Goal: Information Seeking & Learning: Learn about a topic

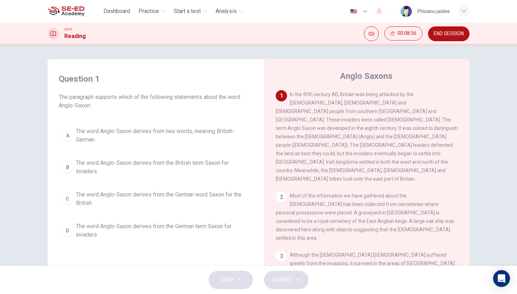
click at [122, 136] on span "The word Anglo-Saxon derives from two words, meaning British-German" at bounding box center [163, 135] width 174 height 17
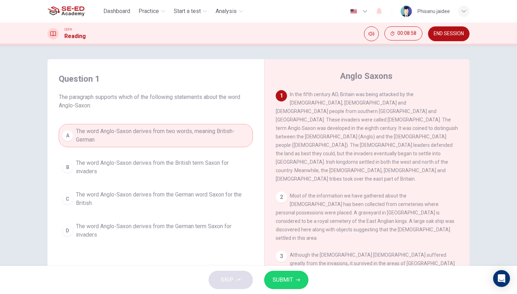
click at [277, 266] on span "SUBMIT" at bounding box center [283, 280] width 20 height 10
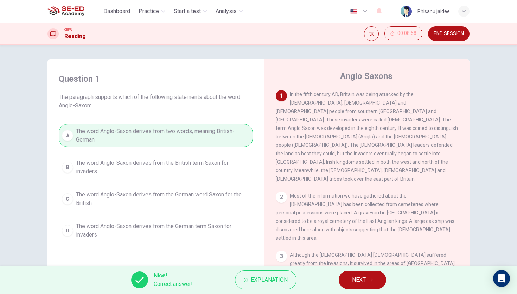
click at [352, 266] on span "NEXT" at bounding box center [359, 280] width 14 height 10
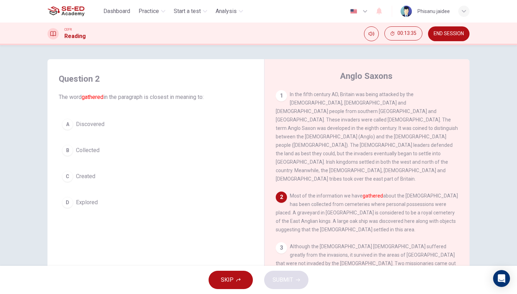
click at [89, 147] on span "Collected" at bounding box center [88, 150] width 24 height 8
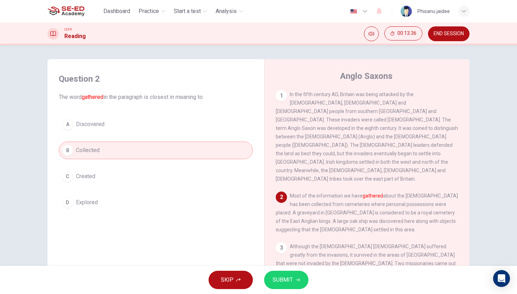
click at [292, 266] on span "SUBMIT" at bounding box center [283, 280] width 20 height 10
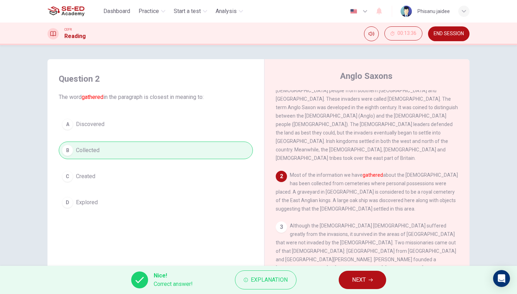
scroll to position [21, 0]
click at [349, 266] on button "NEXT" at bounding box center [362, 280] width 47 height 18
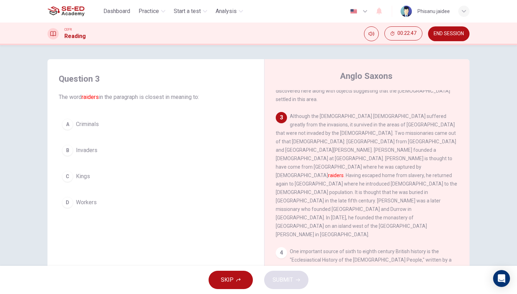
scroll to position [139, 0]
click at [79, 123] on span "Criminals" at bounding box center [87, 124] width 23 height 8
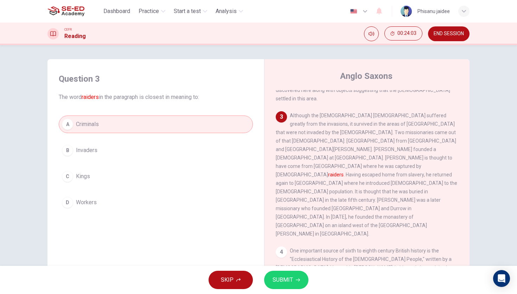
click at [292, 266] on button "SUBMIT" at bounding box center [286, 280] width 44 height 18
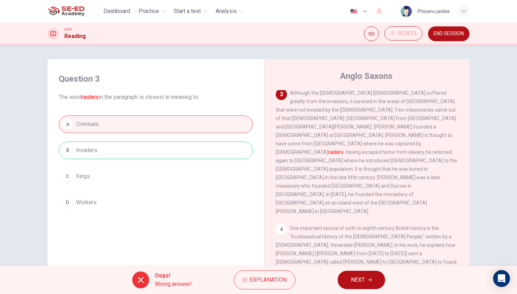
scroll to position [165, 0]
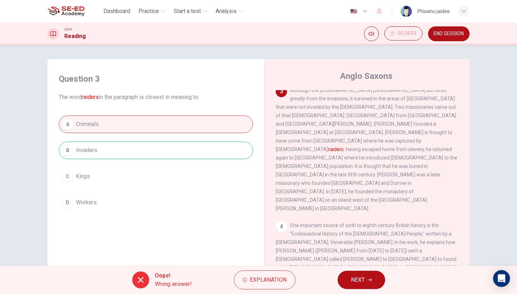
click at [354, 266] on span "NEXT" at bounding box center [358, 280] width 14 height 10
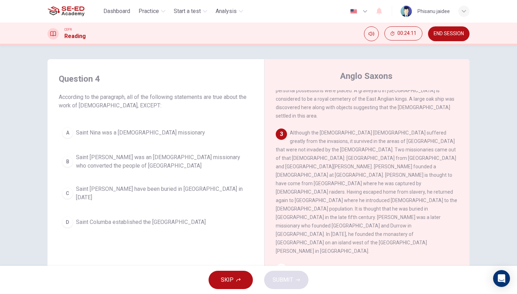
scroll to position [119, 0]
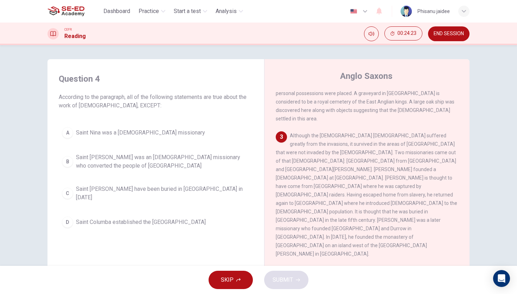
click at [301, 133] on span "Although the Christian church suffered greatly from the invasions, it survived …" at bounding box center [367, 195] width 182 height 124
click at [191, 193] on span "Saint Patrick may have been buried in Country Down in 590 AD" at bounding box center [163, 193] width 174 height 17
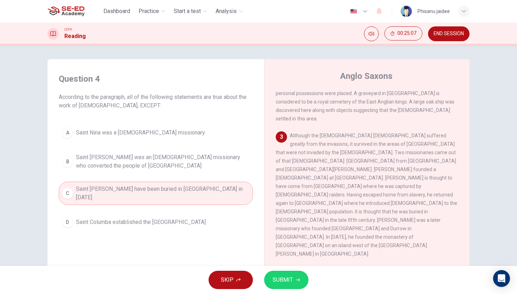
click at [281, 266] on span "SUBMIT" at bounding box center [283, 280] width 20 height 10
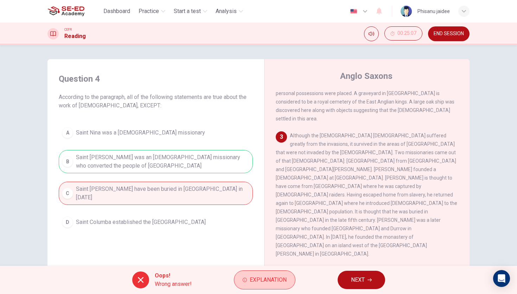
click at [270, 266] on span "Explanation" at bounding box center [268, 280] width 37 height 10
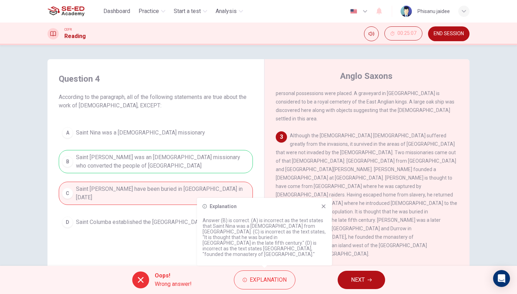
click at [364, 266] on span "NEXT" at bounding box center [358, 280] width 14 height 10
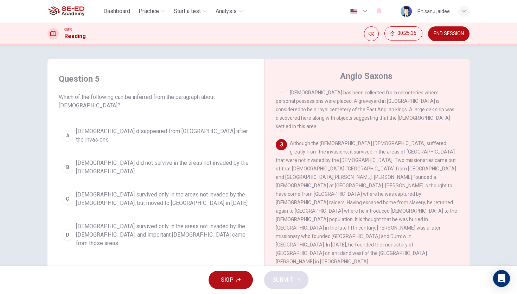
scroll to position [112, 0]
click at [173, 223] on span "Christianity survived only in the areas not invaded by the Anglo-Saxons, and im…" at bounding box center [163, 234] width 174 height 25
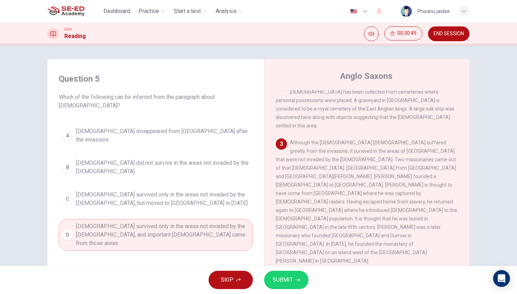
click at [275, 266] on button "SUBMIT" at bounding box center [286, 280] width 44 height 18
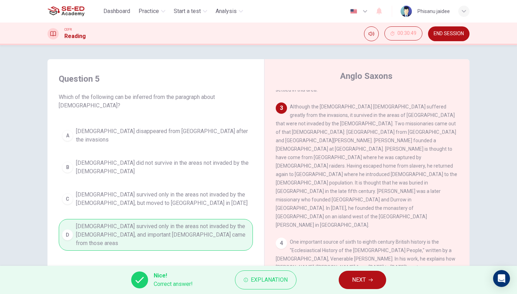
scroll to position [149, 0]
click at [352, 266] on span "NEXT" at bounding box center [359, 280] width 14 height 10
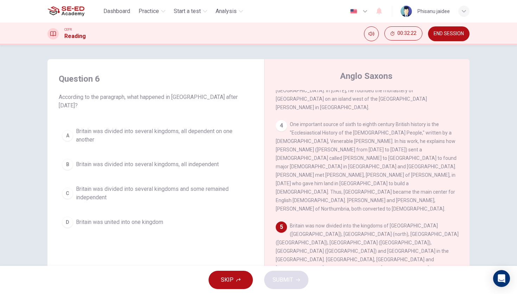
scroll to position [267, 0]
click at [213, 185] on span "Britain was divided into several kingdoms and some remained independent" at bounding box center [163, 193] width 174 height 17
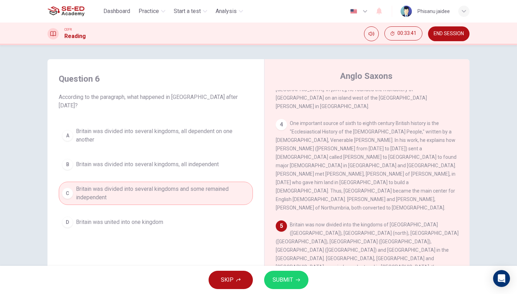
click at [284, 266] on span "SUBMIT" at bounding box center [283, 280] width 20 height 10
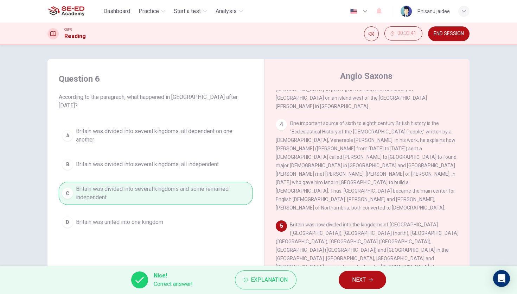
click at [360, 266] on span "NEXT" at bounding box center [359, 280] width 14 height 10
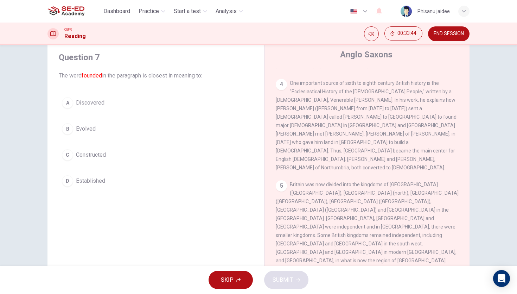
scroll to position [22, 0]
click at [94, 105] on span "Discovered" at bounding box center [90, 102] width 28 height 8
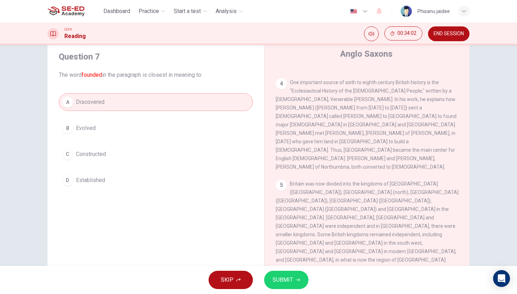
click at [275, 266] on span "SUBMIT" at bounding box center [283, 280] width 20 height 10
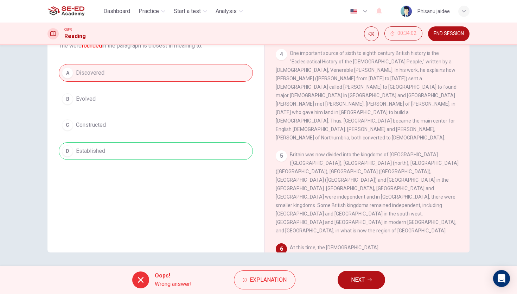
scroll to position [52, 0]
click at [450, 150] on div "5 Britain was now divided into the kingdoms of Diera (Yorkshire), Bernicia (nor…" at bounding box center [367, 192] width 183 height 84
click at [363, 266] on span "NEXT" at bounding box center [358, 280] width 14 height 10
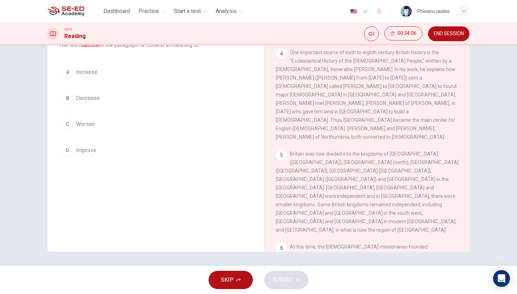
click at [406, 244] on span "At this time, the Irish missionaries founded churches along the west coast of S…" at bounding box center [364, 276] width 177 height 65
click at [360, 187] on div "1 In the fifth century AD, Britain was being attacked by the Irish, Pict and Ge…" at bounding box center [372, 145] width 192 height 214
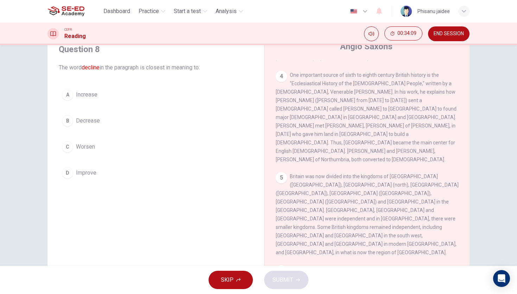
scroll to position [31, 0]
click at [87, 102] on div "A Increase B Decrease C Worsen D Improve" at bounding box center [156, 132] width 194 height 96
click at [86, 99] on button "A Increase" at bounding box center [156, 93] width 194 height 18
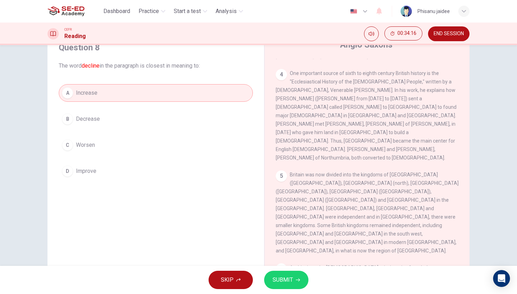
click at [286, 266] on span "SUBMIT" at bounding box center [283, 280] width 20 height 10
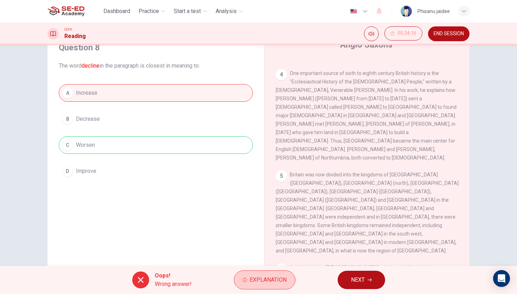
click at [249, 266] on button "Explanation" at bounding box center [265, 279] width 62 height 19
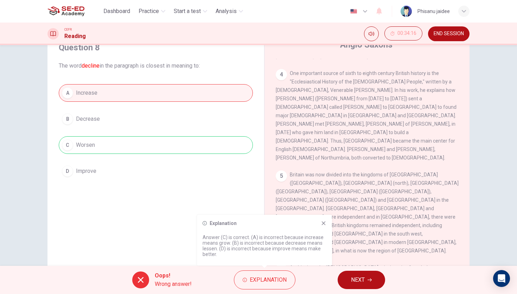
scroll to position [52, 0]
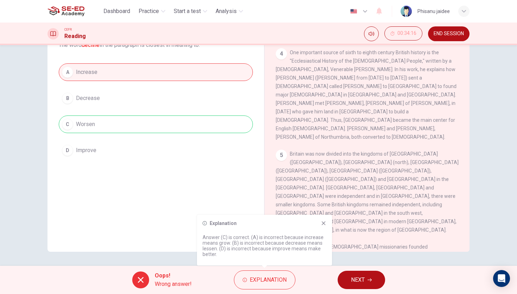
click at [321, 220] on icon at bounding box center [324, 223] width 6 height 6
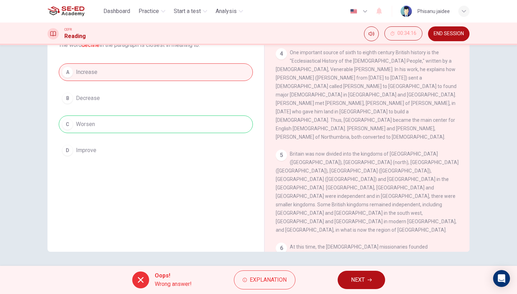
click at [355, 266] on button "NEXT" at bounding box center [361, 280] width 47 height 18
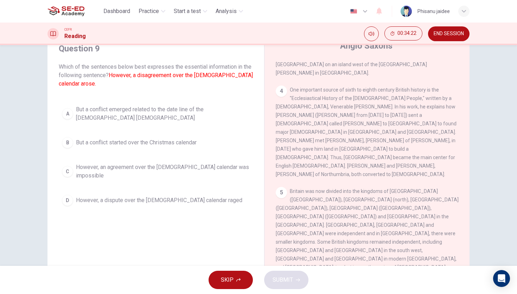
scroll to position [29, 0]
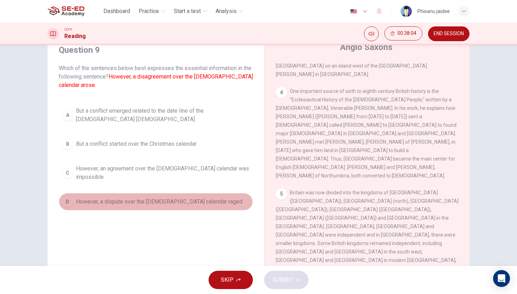
click at [183, 197] on span "However, a dispute over the Christian calendar raged" at bounding box center [159, 201] width 166 height 8
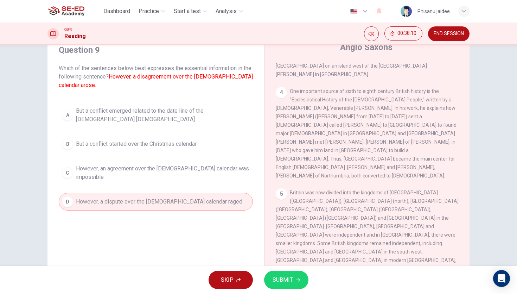
click at [300, 266] on button "SUBMIT" at bounding box center [286, 280] width 44 height 18
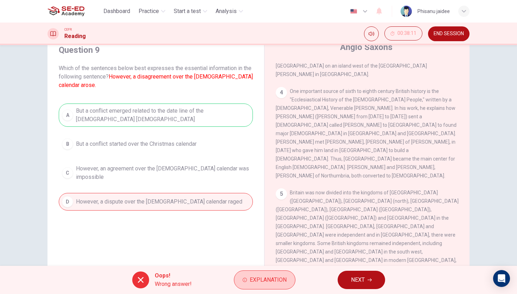
click at [259, 266] on span "Explanation" at bounding box center [268, 280] width 37 height 10
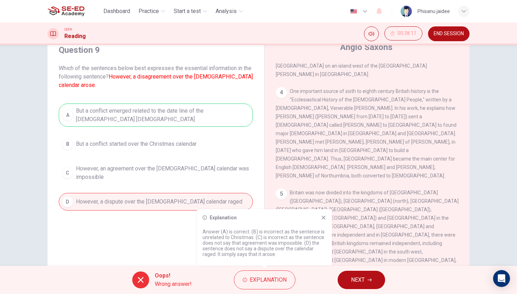
click at [349, 266] on button "NEXT" at bounding box center [361, 280] width 47 height 18
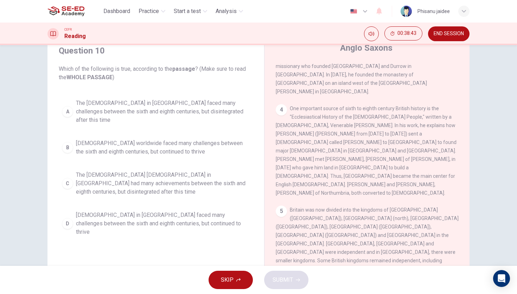
scroll to position [27, 0]
click at [131, 108] on span "The Christian church in Britain faced many challenges between the sixth and eig…" at bounding box center [163, 112] width 174 height 25
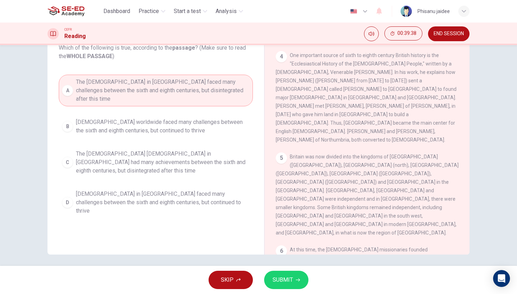
scroll to position [52, 0]
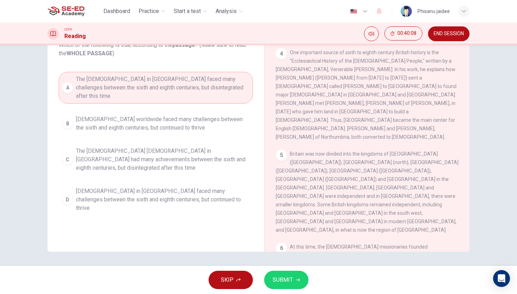
click at [284, 266] on button "SUBMIT" at bounding box center [286, 280] width 44 height 18
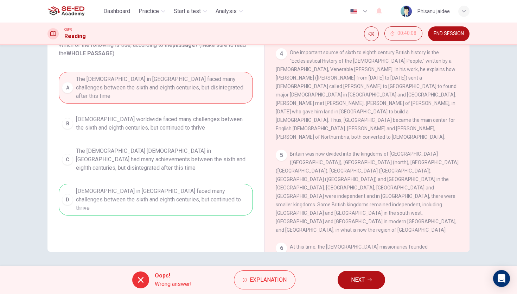
click at [351, 266] on div "Oops! Wrong answer! Explanation NEXT" at bounding box center [258, 280] width 517 height 28
click at [360, 266] on span "NEXT" at bounding box center [358, 280] width 14 height 10
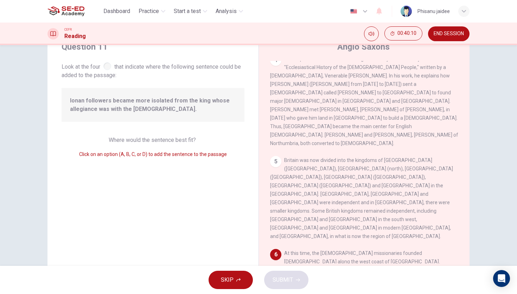
scroll to position [26, 0]
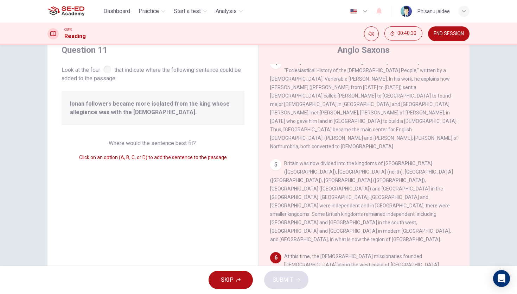
click at [274, 252] on div "6" at bounding box center [275, 257] width 11 height 11
click at [446, 266] on input at bounding box center [451, 274] width 11 height 11
click at [286, 266] on span "SUBMIT" at bounding box center [283, 280] width 20 height 10
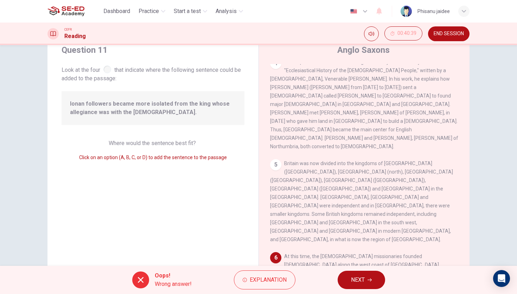
click at [365, 266] on span "NEXT" at bounding box center [358, 280] width 14 height 10
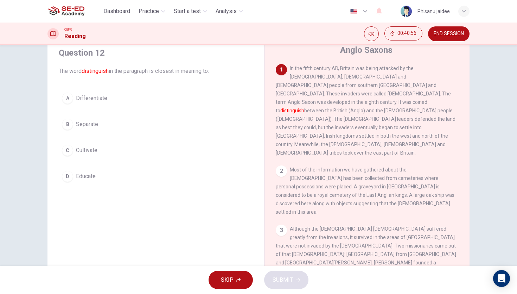
click at [93, 132] on button "B Separate" at bounding box center [156, 124] width 194 height 18
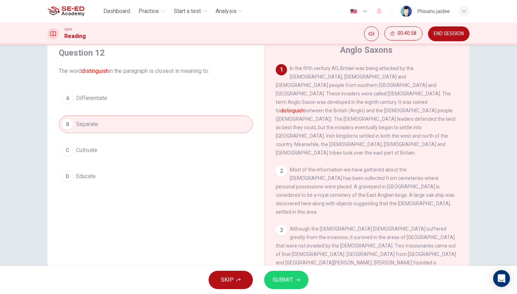
click at [284, 266] on span "SUBMIT" at bounding box center [283, 280] width 20 height 10
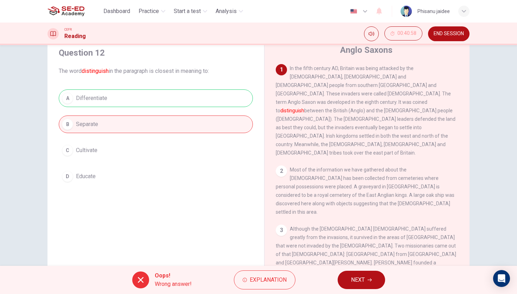
click at [356, 266] on span "NEXT" at bounding box center [358, 280] width 14 height 10
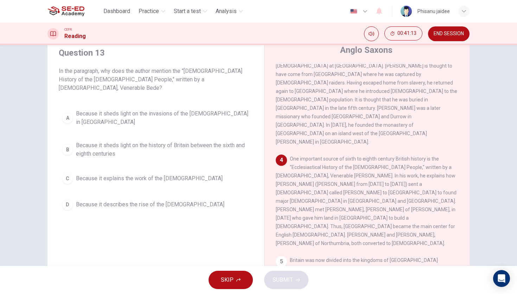
scroll to position [200, 0]
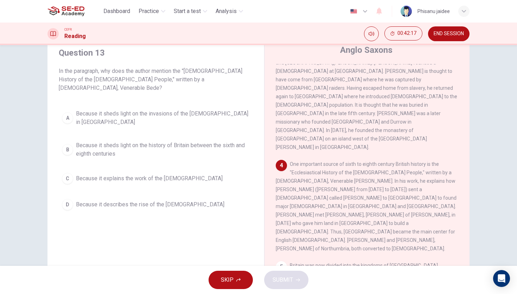
click at [171, 170] on button "C Because it explains the work of the missionaries" at bounding box center [156, 179] width 194 height 18
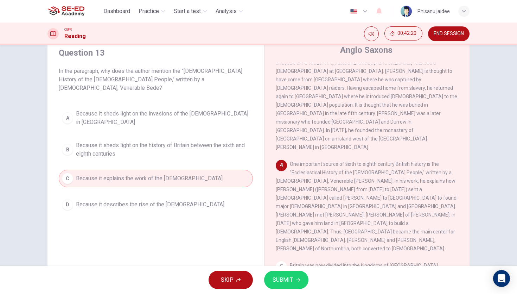
click at [288, 266] on button "SUBMIT" at bounding box center [286, 280] width 44 height 18
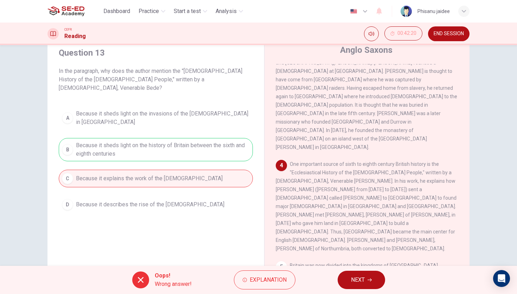
click at [352, 266] on div "Oops! Wrong answer! Explanation NEXT" at bounding box center [258, 280] width 517 height 28
click at [352, 266] on span "NEXT" at bounding box center [358, 280] width 14 height 10
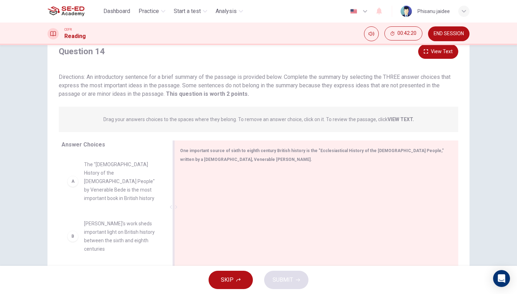
scroll to position [52, 0]
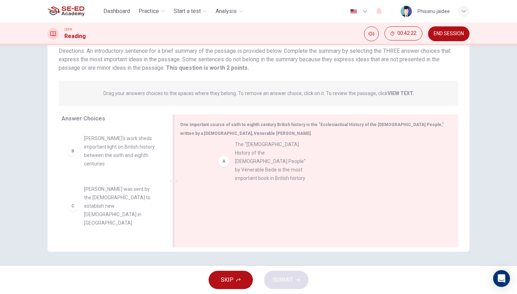
drag, startPoint x: 116, startPoint y: 144, endPoint x: 364, endPoint y: 146, distance: 247.7
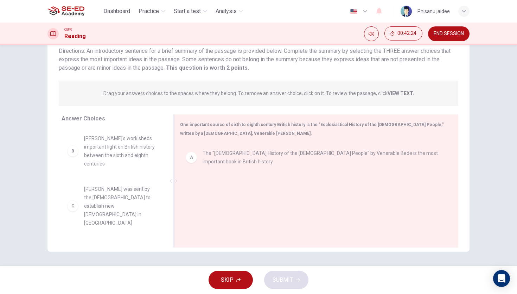
drag, startPoint x: 101, startPoint y: 145, endPoint x: 230, endPoint y: 166, distance: 131.2
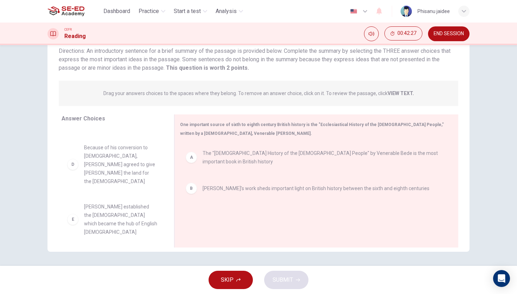
scroll to position [55, 0]
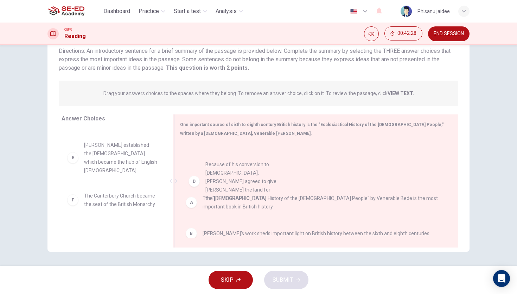
drag, startPoint x: 93, startPoint y: 151, endPoint x: 248, endPoint y: 207, distance: 165.0
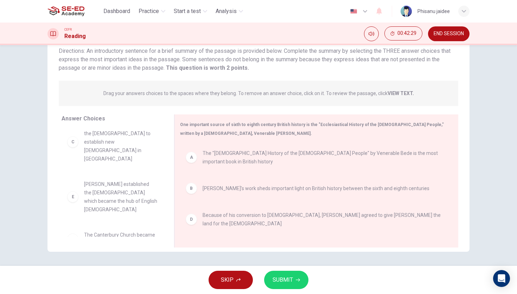
scroll to position [4, 0]
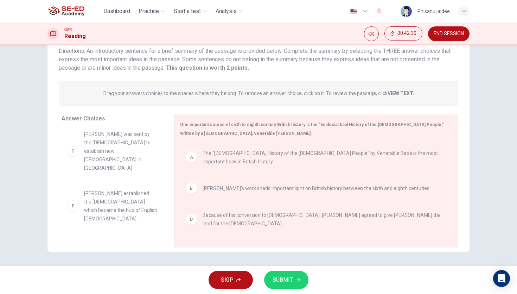
click at [273, 266] on span "SUBMIT" at bounding box center [283, 280] width 20 height 10
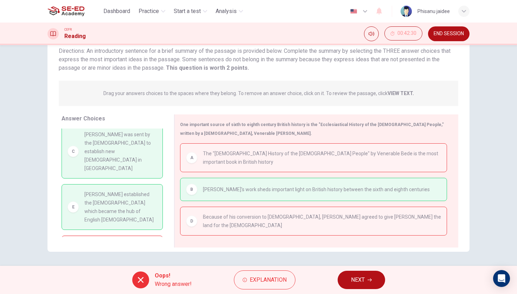
click at [361, 266] on span "NEXT" at bounding box center [358, 280] width 14 height 10
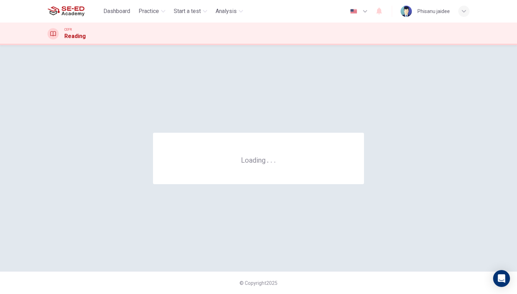
scroll to position [0, 0]
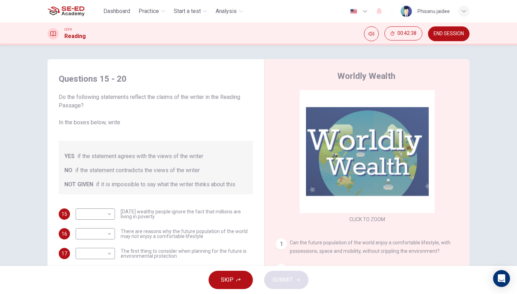
click at [437, 40] on button "END SESSION" at bounding box center [449, 33] width 42 height 15
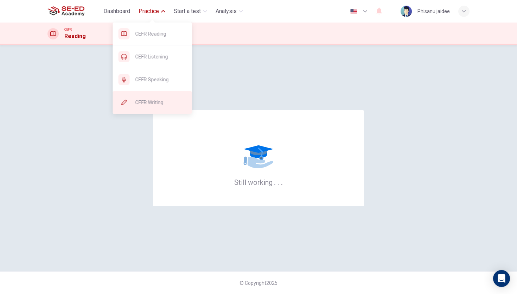
click at [143, 98] on span "CEFR Writing" at bounding box center [160, 102] width 51 height 8
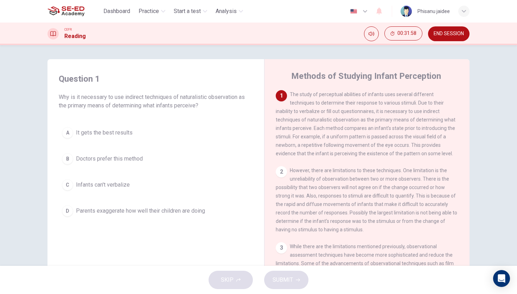
click at [98, 182] on span "Infants can't verbalize" at bounding box center [103, 184] width 54 height 8
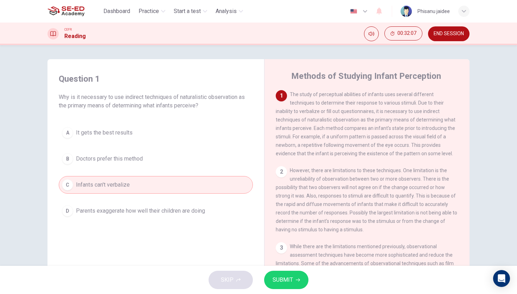
click at [287, 275] on span "SUBMIT" at bounding box center [283, 280] width 20 height 10
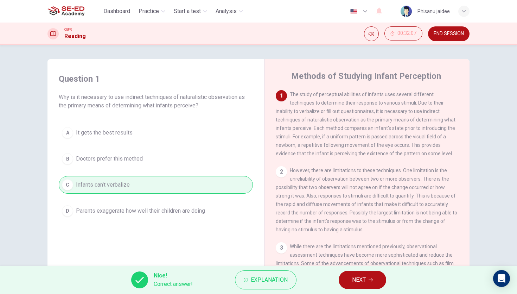
click at [356, 279] on span "NEXT" at bounding box center [359, 280] width 14 height 10
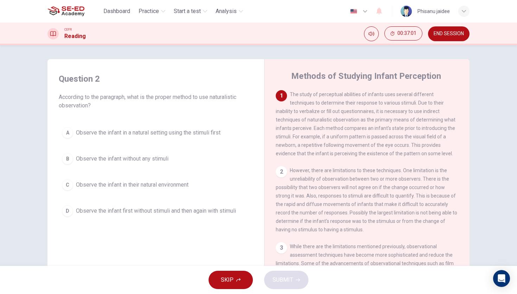
click at [179, 132] on span "Observe the infant in a natural setting using the stimuli first" at bounding box center [148, 132] width 145 height 8
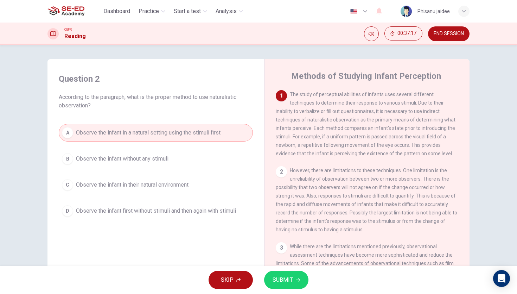
click at [280, 280] on span "SUBMIT" at bounding box center [283, 280] width 20 height 10
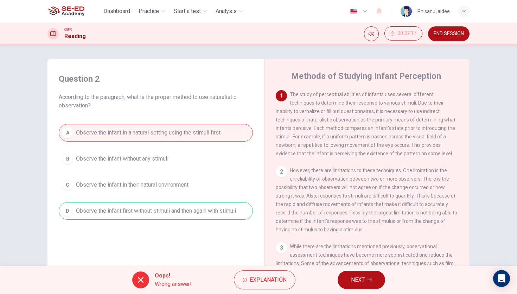
click at [280, 280] on span "Explanation" at bounding box center [268, 280] width 37 height 10
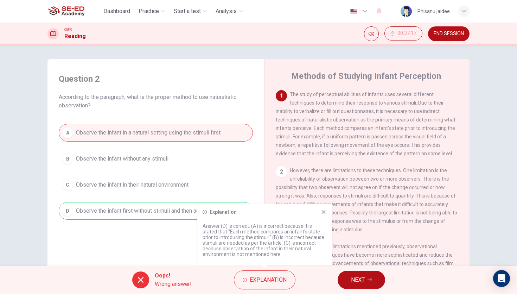
click at [370, 234] on div "2 However, there are limitations to these techniques. One limitation is the unr…" at bounding box center [367, 200] width 183 height 68
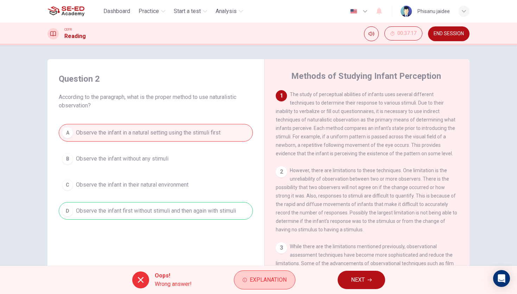
click at [256, 278] on span "Explanation" at bounding box center [268, 280] width 37 height 10
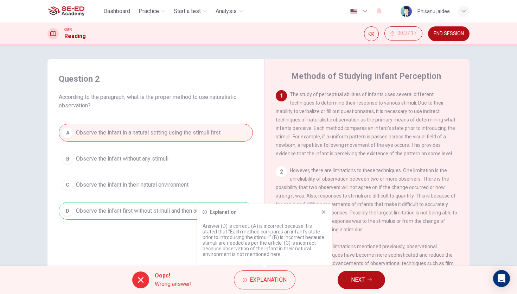
click at [323, 213] on icon at bounding box center [324, 212] width 6 height 6
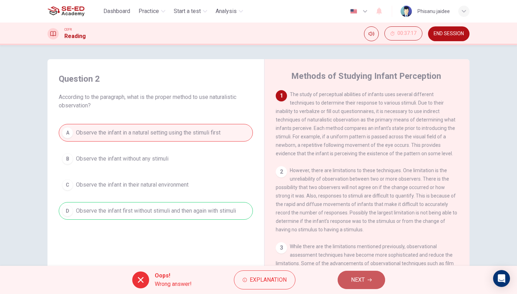
click at [361, 279] on span "NEXT" at bounding box center [358, 280] width 14 height 10
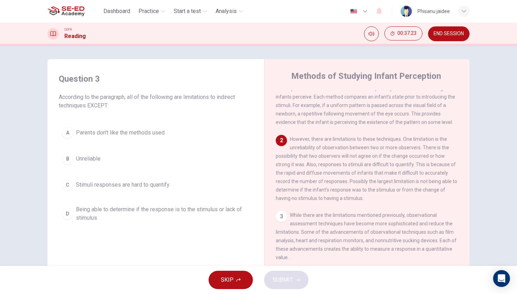
scroll to position [32, 0]
click at [119, 137] on button "A Parents don't like the methods used" at bounding box center [156, 133] width 194 height 18
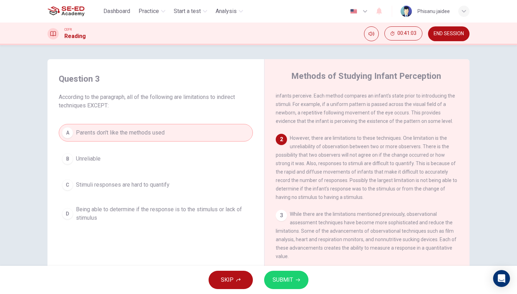
click at [284, 276] on span "SUBMIT" at bounding box center [283, 280] width 20 height 10
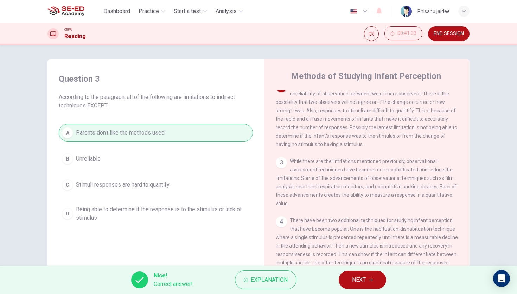
scroll to position [89, 0]
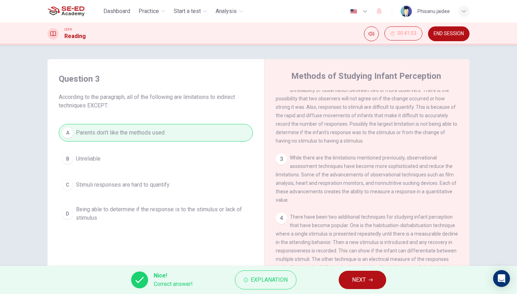
click at [363, 279] on span "NEXT" at bounding box center [359, 280] width 14 height 10
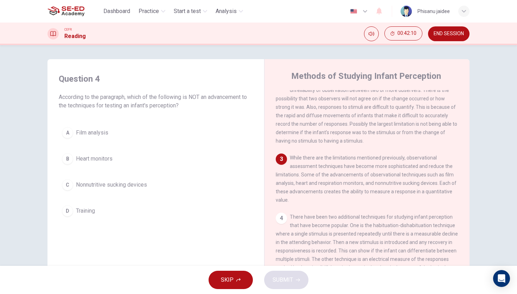
click at [80, 210] on span "Training" at bounding box center [85, 211] width 19 height 8
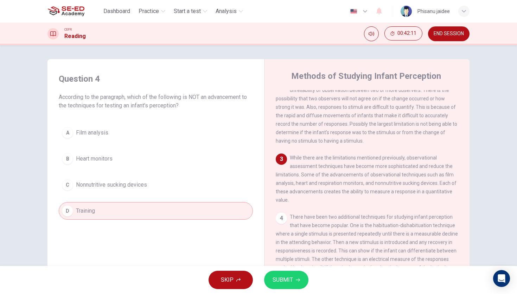
click at [292, 286] on button "SUBMIT" at bounding box center [286, 280] width 44 height 18
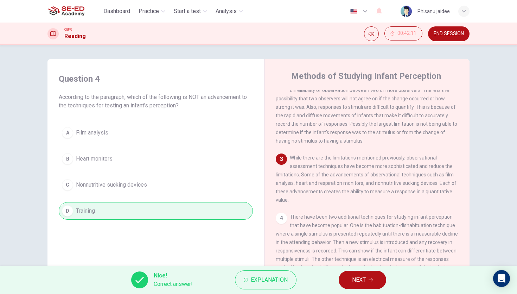
click at [357, 276] on span "NEXT" at bounding box center [359, 280] width 14 height 10
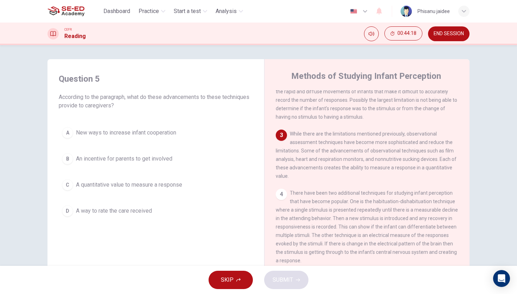
scroll to position [113, 0]
click at [154, 179] on button "C A quantitative value to measure a response" at bounding box center [156, 185] width 194 height 18
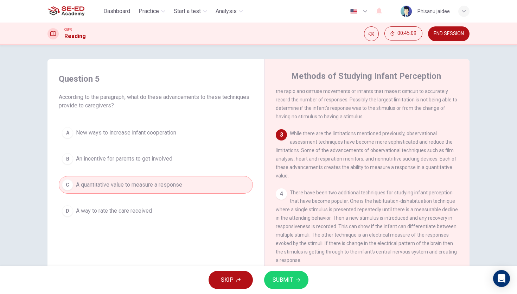
click at [279, 274] on button "SUBMIT" at bounding box center [286, 280] width 44 height 18
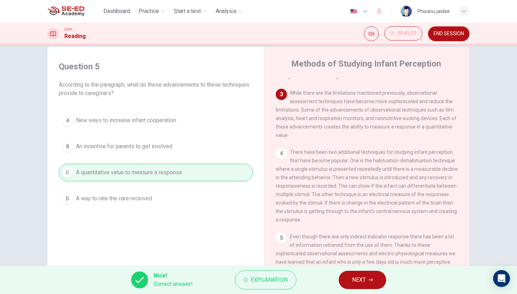
scroll to position [37, 0]
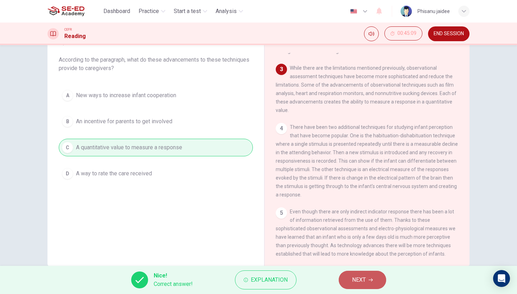
click at [347, 278] on button "NEXT" at bounding box center [362, 280] width 47 height 18
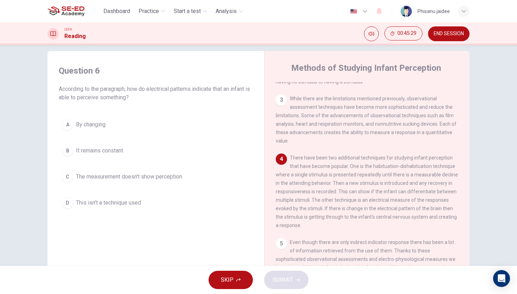
scroll to position [140, 0]
click at [170, 135] on div "A By changing B It remains constant C The measurement doesn't show perception D…" at bounding box center [156, 164] width 194 height 96
click at [120, 123] on button "A By changing" at bounding box center [156, 125] width 194 height 18
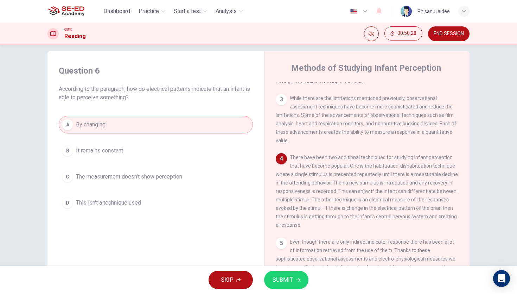
click at [288, 273] on button "SUBMIT" at bounding box center [286, 280] width 44 height 18
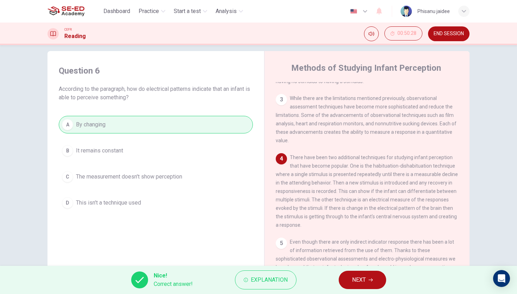
click at [369, 279] on icon "button" at bounding box center [371, 280] width 4 height 4
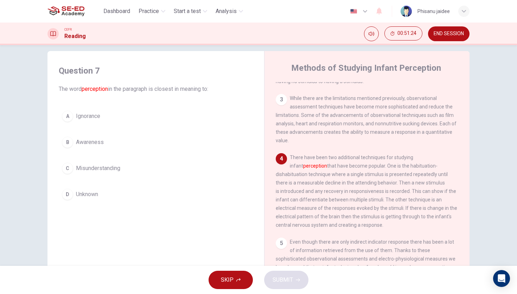
click at [99, 141] on span "Awareness" at bounding box center [90, 142] width 28 height 8
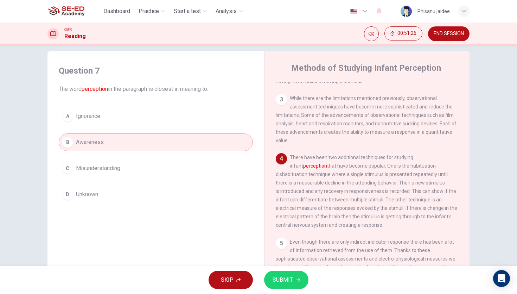
click at [298, 283] on button "SUBMIT" at bounding box center [286, 280] width 44 height 18
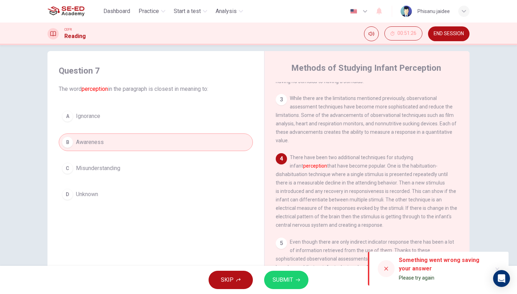
click at [298, 283] on button "SUBMIT" at bounding box center [286, 280] width 44 height 18
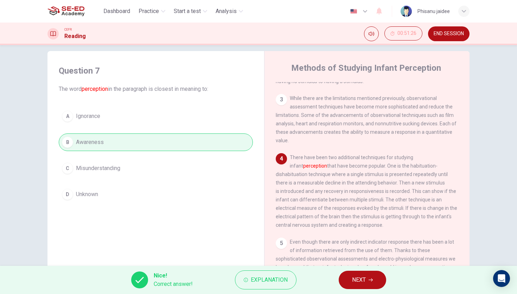
click at [357, 288] on button "NEXT" at bounding box center [362, 280] width 47 height 18
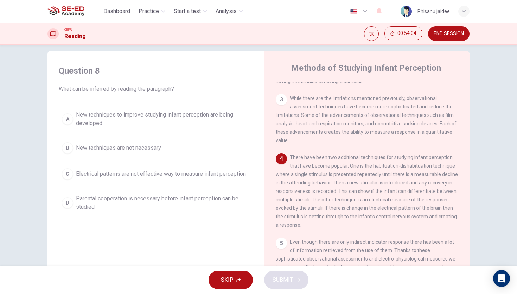
click at [122, 113] on span "New techniques to improve studying infant perception are being developed" at bounding box center [163, 118] width 174 height 17
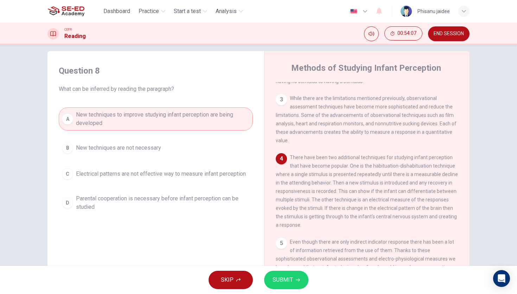
click at [281, 286] on button "SUBMIT" at bounding box center [286, 280] width 44 height 18
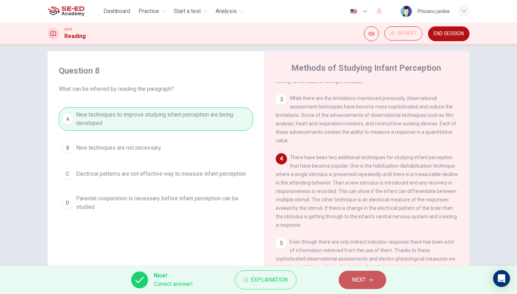
click at [368, 282] on button "NEXT" at bounding box center [362, 280] width 47 height 18
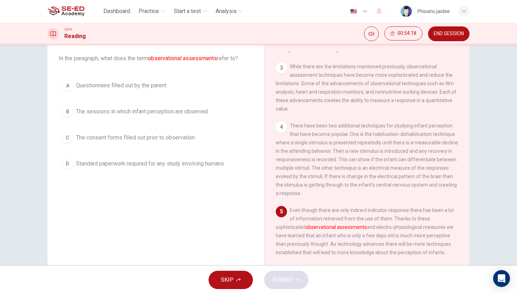
scroll to position [35, 0]
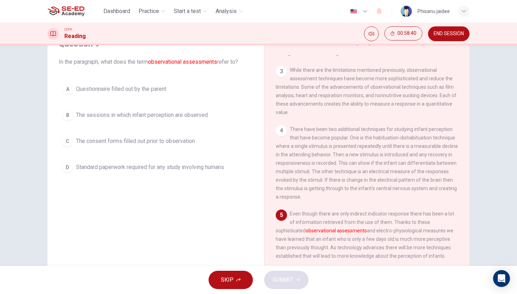
click at [109, 136] on button "C The consent forms filled out prior to observation" at bounding box center [156, 141] width 194 height 18
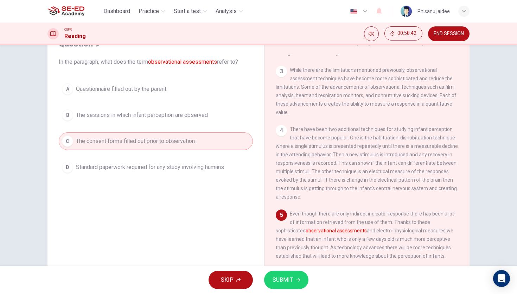
click at [294, 282] on button "SUBMIT" at bounding box center [286, 280] width 44 height 18
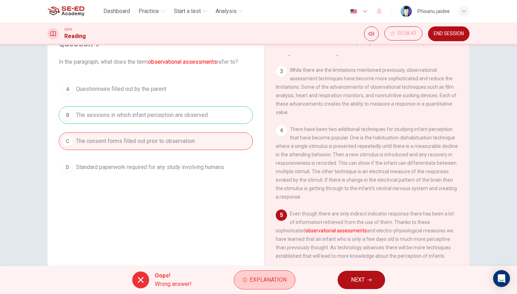
click at [268, 276] on span "Explanation" at bounding box center [268, 280] width 37 height 10
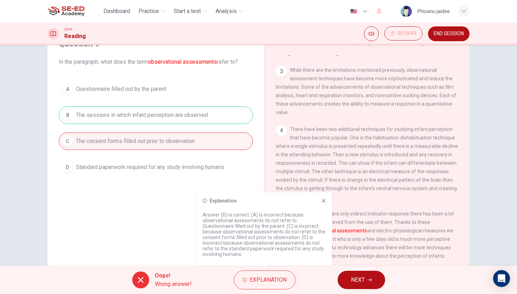
click at [323, 200] on icon at bounding box center [324, 201] width 6 height 6
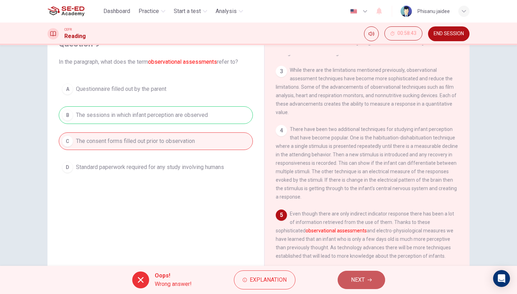
click at [353, 273] on button "NEXT" at bounding box center [361, 280] width 47 height 18
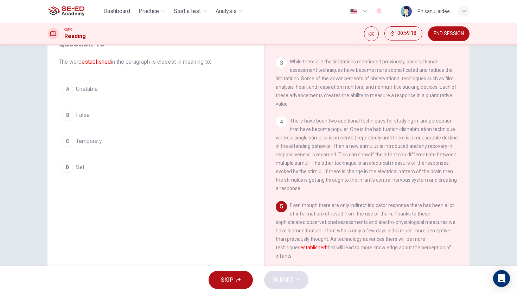
click at [78, 166] on span "Set" at bounding box center [80, 167] width 8 height 8
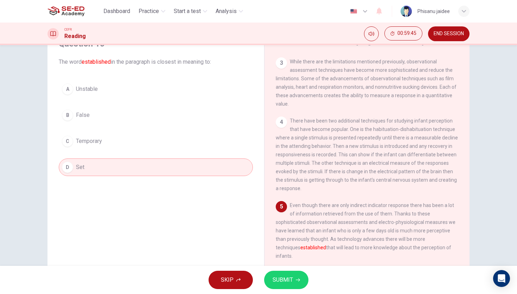
click at [294, 284] on button "SUBMIT" at bounding box center [286, 280] width 44 height 18
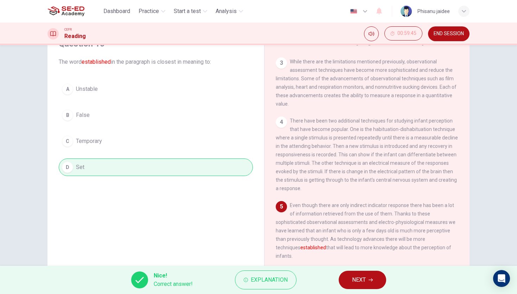
click at [361, 279] on span "NEXT" at bounding box center [359, 280] width 14 height 10
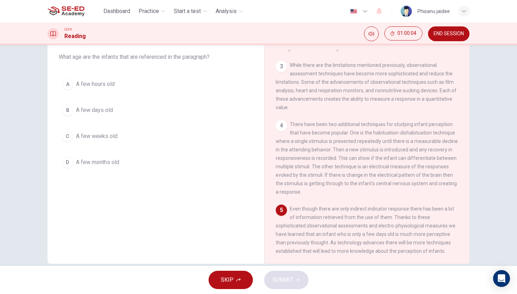
scroll to position [52, 0]
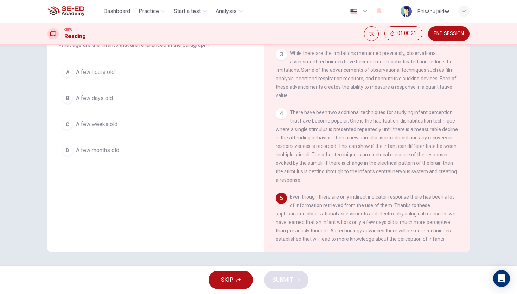
click at [426, 232] on span "Even though there are only indirect indicator response there has been a lot of …" at bounding box center [366, 218] width 180 height 48
click at [100, 93] on button "B A few days old" at bounding box center [156, 98] width 194 height 18
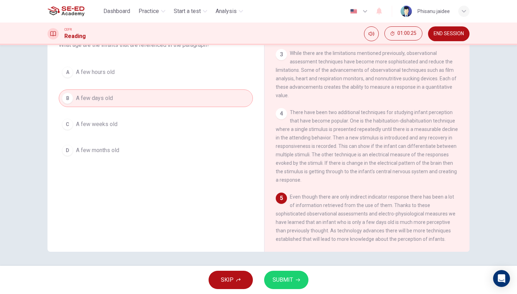
click at [284, 284] on span "SUBMIT" at bounding box center [283, 280] width 20 height 10
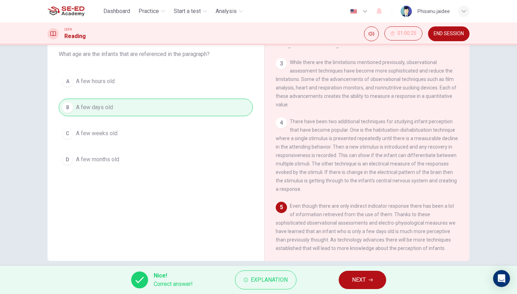
scroll to position [38, 0]
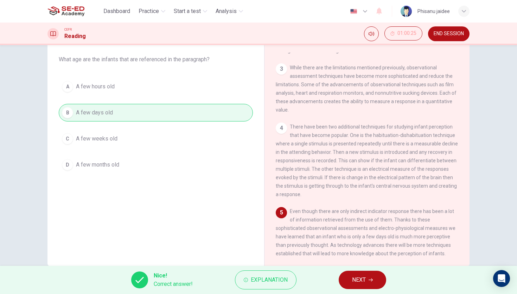
click at [360, 284] on span "NEXT" at bounding box center [359, 280] width 14 height 10
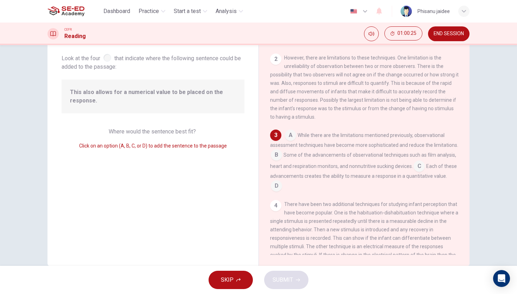
scroll to position [79, 0]
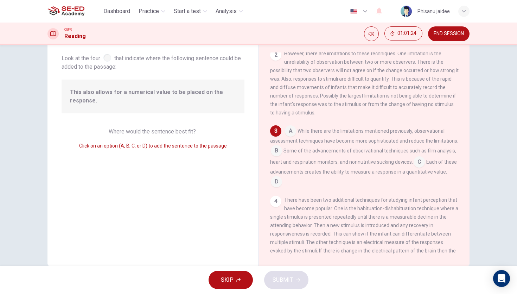
click at [292, 137] on input at bounding box center [290, 131] width 11 height 11
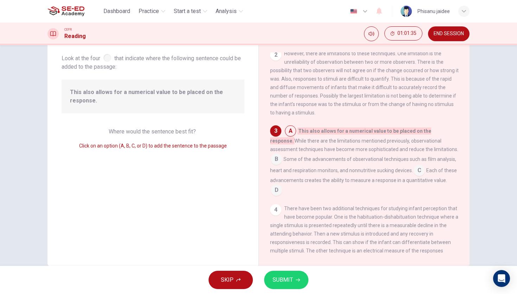
click at [282, 158] on input at bounding box center [276, 159] width 11 height 11
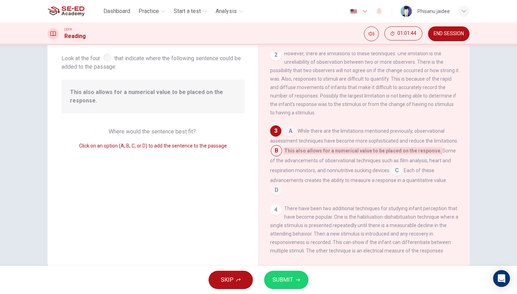
click at [394, 177] on input at bounding box center [396, 170] width 11 height 11
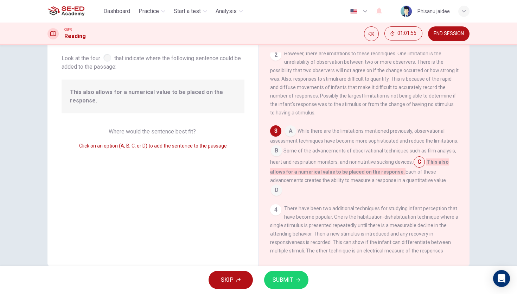
click at [282, 187] on input at bounding box center [276, 190] width 11 height 11
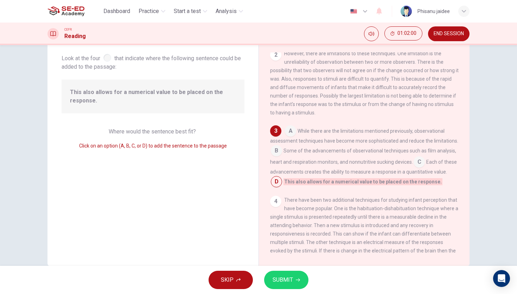
click at [421, 168] on input at bounding box center [419, 162] width 11 height 11
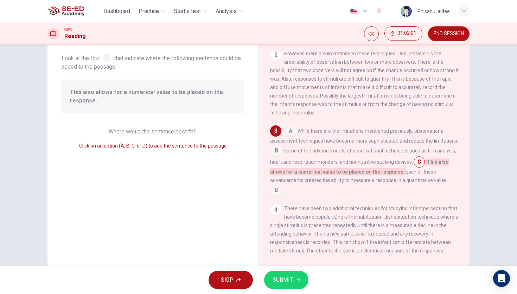
click at [298, 284] on button "SUBMIT" at bounding box center [286, 280] width 44 height 18
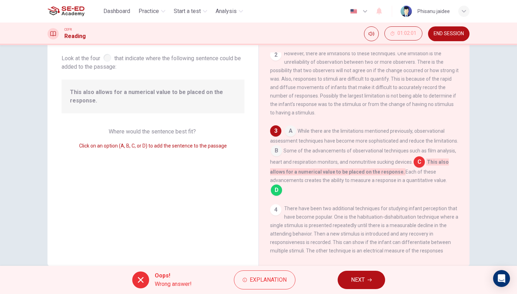
click at [282, 185] on input at bounding box center [276, 190] width 11 height 11
click at [343, 278] on button "NEXT" at bounding box center [361, 280] width 47 height 18
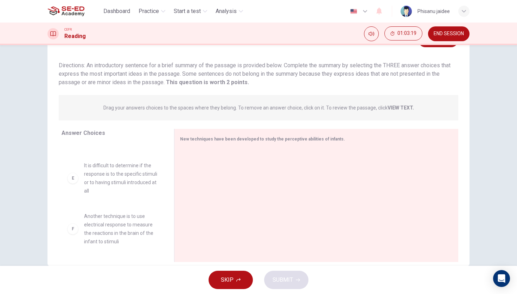
scroll to position [52, 0]
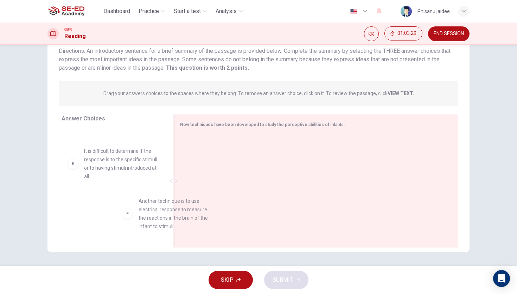
drag, startPoint x: 124, startPoint y: 204, endPoint x: 249, endPoint y: 195, distance: 125.6
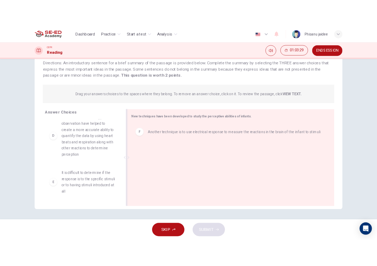
scroll to position [198, 0]
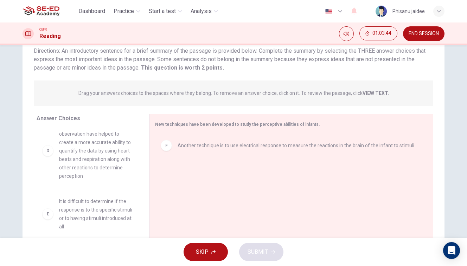
drag, startPoint x: 1, startPoint y: 9, endPoint x: 50, endPoint y: 14, distance: 48.8
click at [50, 14] on header "Dashboard Practice Start a test Analysis English en ​ Phisanu jaidee" at bounding box center [233, 11] width 467 height 23
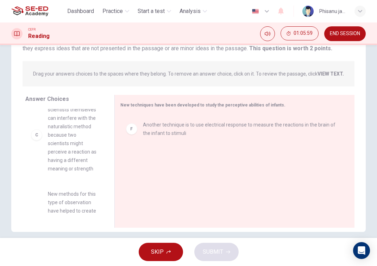
scroll to position [0, 0]
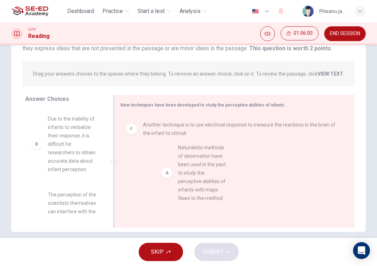
drag, startPoint x: 68, startPoint y: 151, endPoint x: 207, endPoint y: 181, distance: 142.6
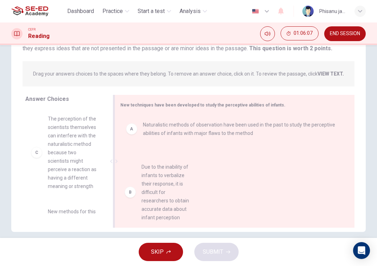
drag, startPoint x: 61, startPoint y: 143, endPoint x: 169, endPoint y: 196, distance: 119.9
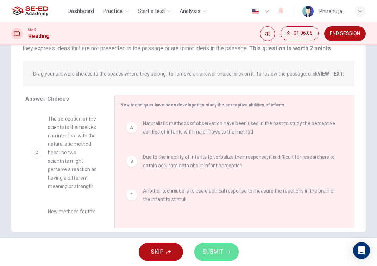
click at [208, 252] on span "SUBMIT" at bounding box center [213, 252] width 20 height 10
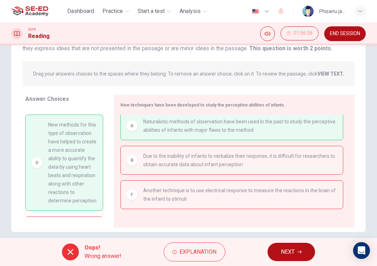
scroll to position [88, 0]
click at [290, 257] on button "NEXT" at bounding box center [290, 252] width 47 height 18
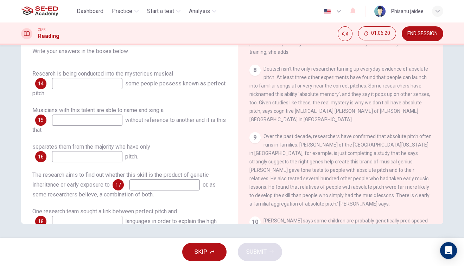
scroll to position [0, 0]
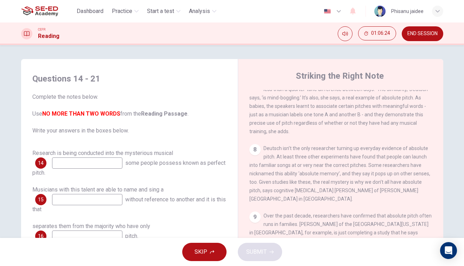
click at [417, 35] on span "END SESSION" at bounding box center [422, 34] width 30 height 6
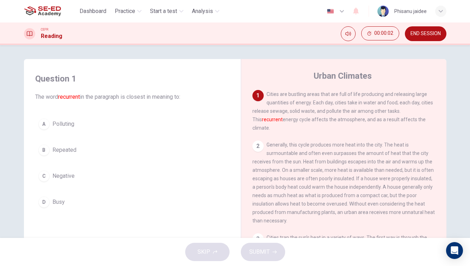
click at [50, 10] on img at bounding box center [42, 11] width 37 height 14
